Goal: Transaction & Acquisition: Purchase product/service

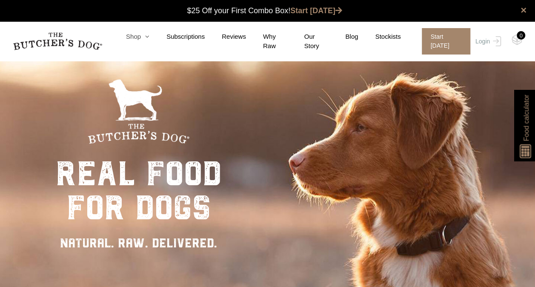
click at [149, 40] on icon at bounding box center [145, 36] width 9 height 6
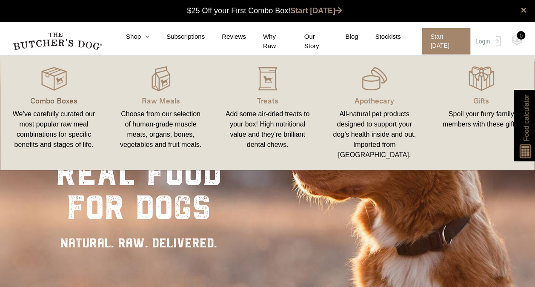
click at [61, 98] on p "Combo Boxes" at bounding box center [54, 100] width 86 height 11
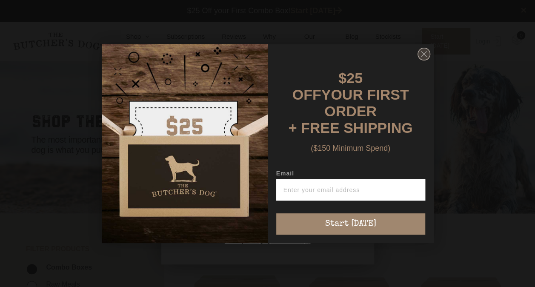
click at [425, 54] on circle "Close dialog" at bounding box center [424, 54] width 12 height 12
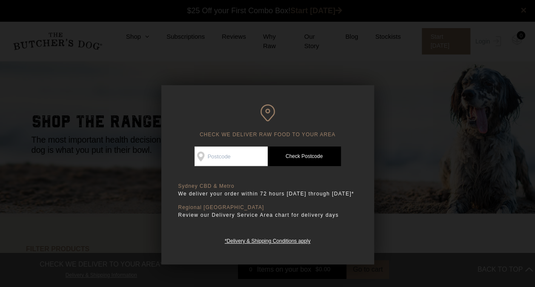
click at [234, 158] on input "Check Availability At" at bounding box center [231, 157] width 73 height 20
type input "2250"
click at [316, 153] on link "Check Postcode" at bounding box center [304, 157] width 73 height 20
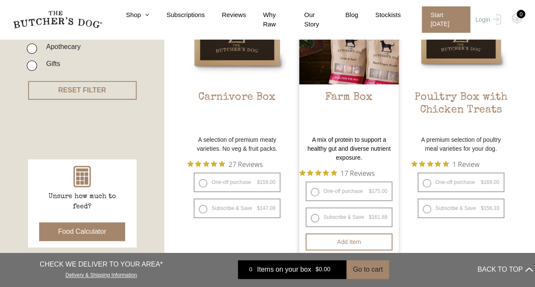
scroll to position [256, 0]
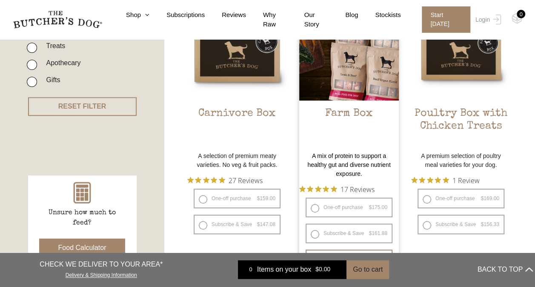
click at [360, 95] on img at bounding box center [349, 51] width 100 height 100
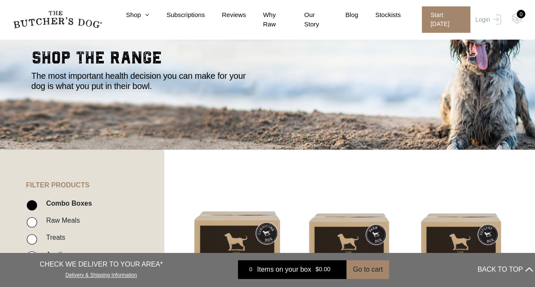
scroll to position [43, 0]
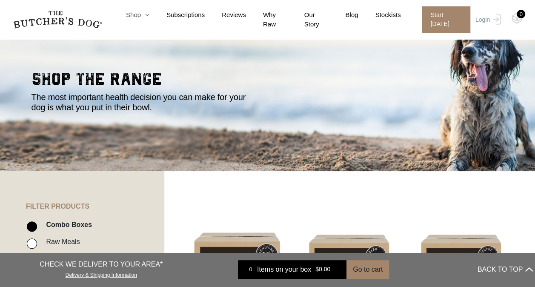
click at [149, 18] on icon at bounding box center [145, 14] width 9 height 6
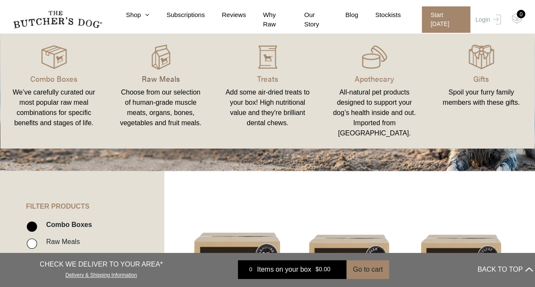
click at [164, 80] on p "Raw Meals" at bounding box center [161, 78] width 86 height 11
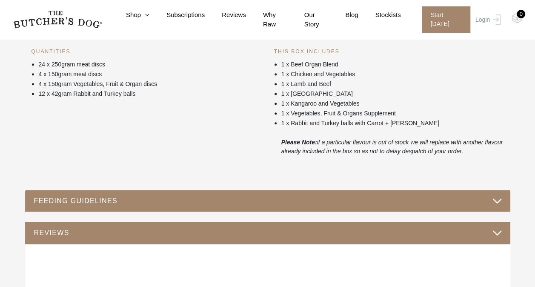
scroll to position [426, 0]
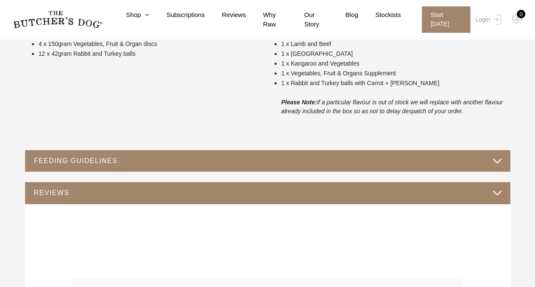
click at [239, 164] on button "FEEDING GUIDELINES" at bounding box center [268, 160] width 469 height 11
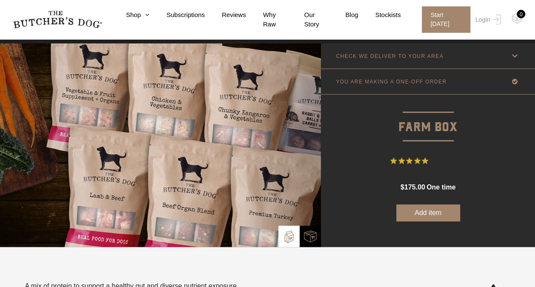
scroll to position [0, 0]
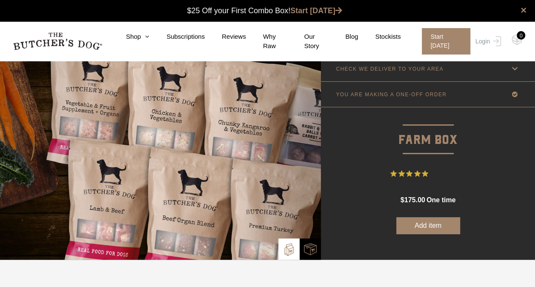
click at [515, 69] on icon at bounding box center [515, 68] width 11 height 11
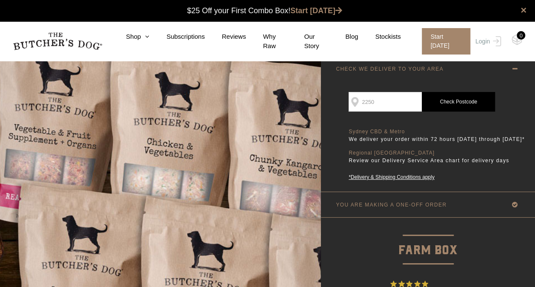
click at [461, 101] on link "Check Postcode" at bounding box center [458, 102] width 73 height 20
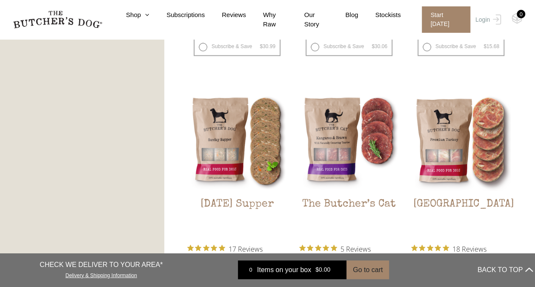
scroll to position [894, 0]
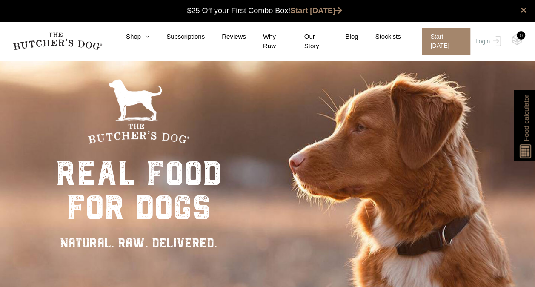
click at [237, 3] on div "× $25 Off your First Combo Box! Start [DATE]" at bounding box center [267, 11] width 535 height 22
